Goal: Information Seeking & Learning: Learn about a topic

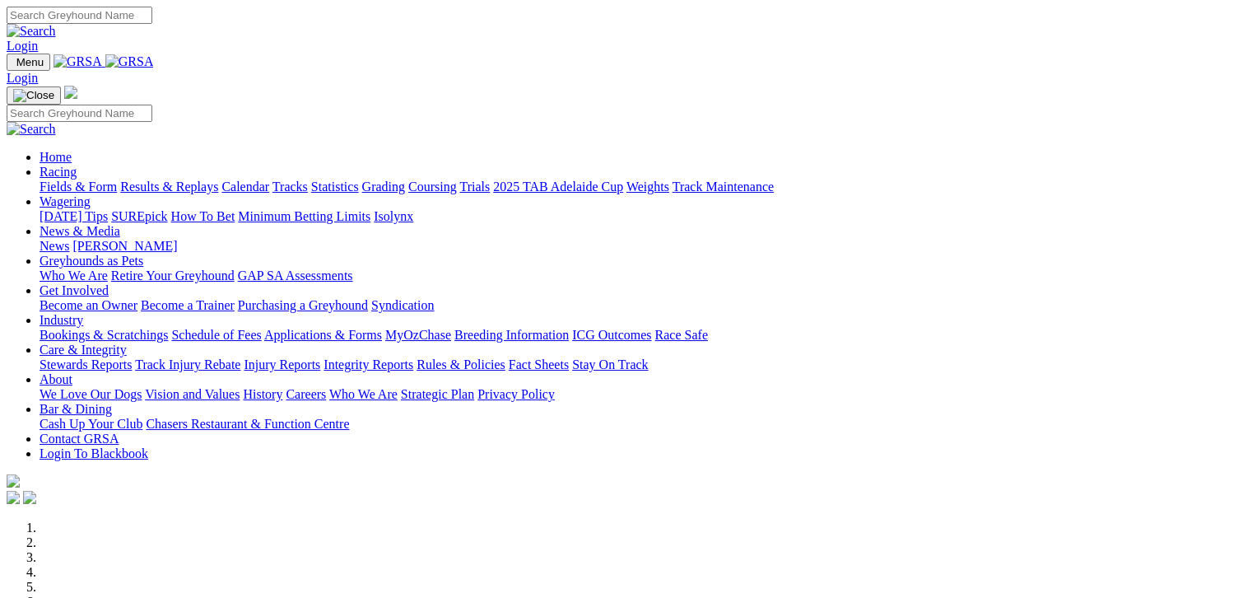
click at [180, 180] on link "Results & Replays" at bounding box center [169, 187] width 98 height 14
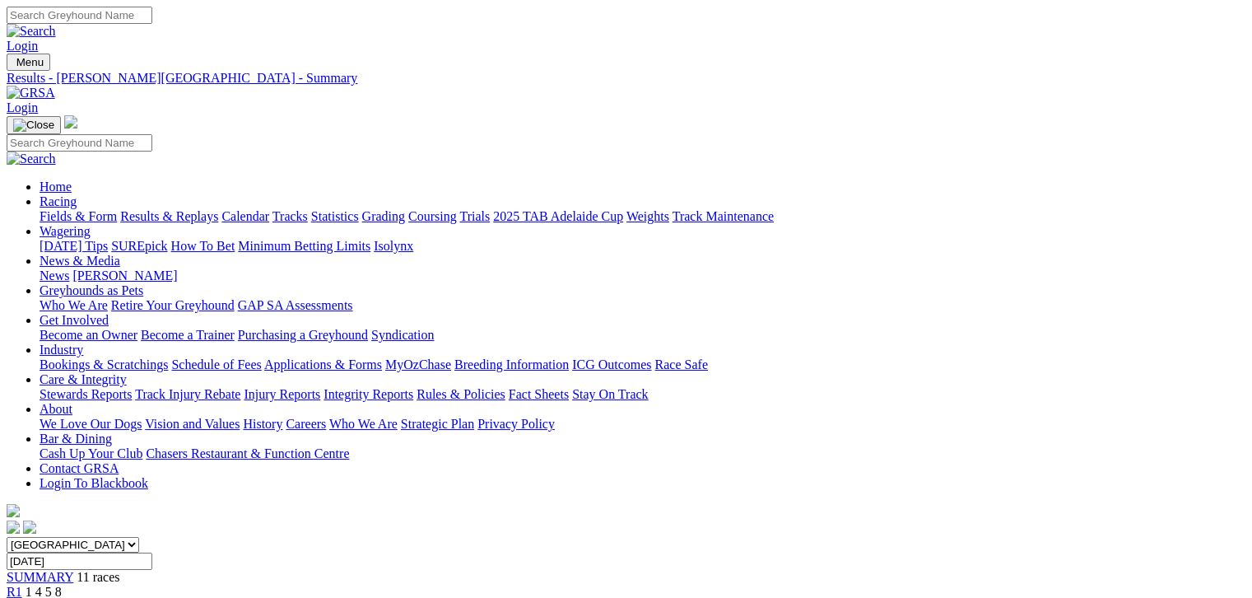
click at [40, 209] on link "Fields & Form" at bounding box center [78, 216] width 77 height 14
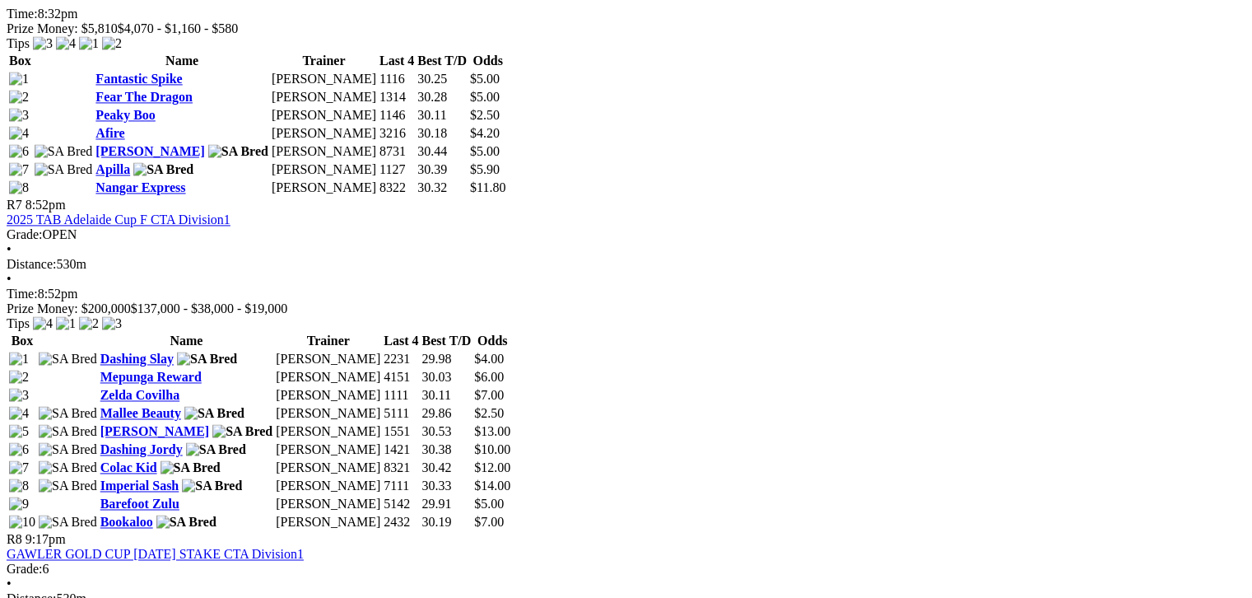
scroll to position [2429, 0]
